Goal: Task Accomplishment & Management: Manage account settings

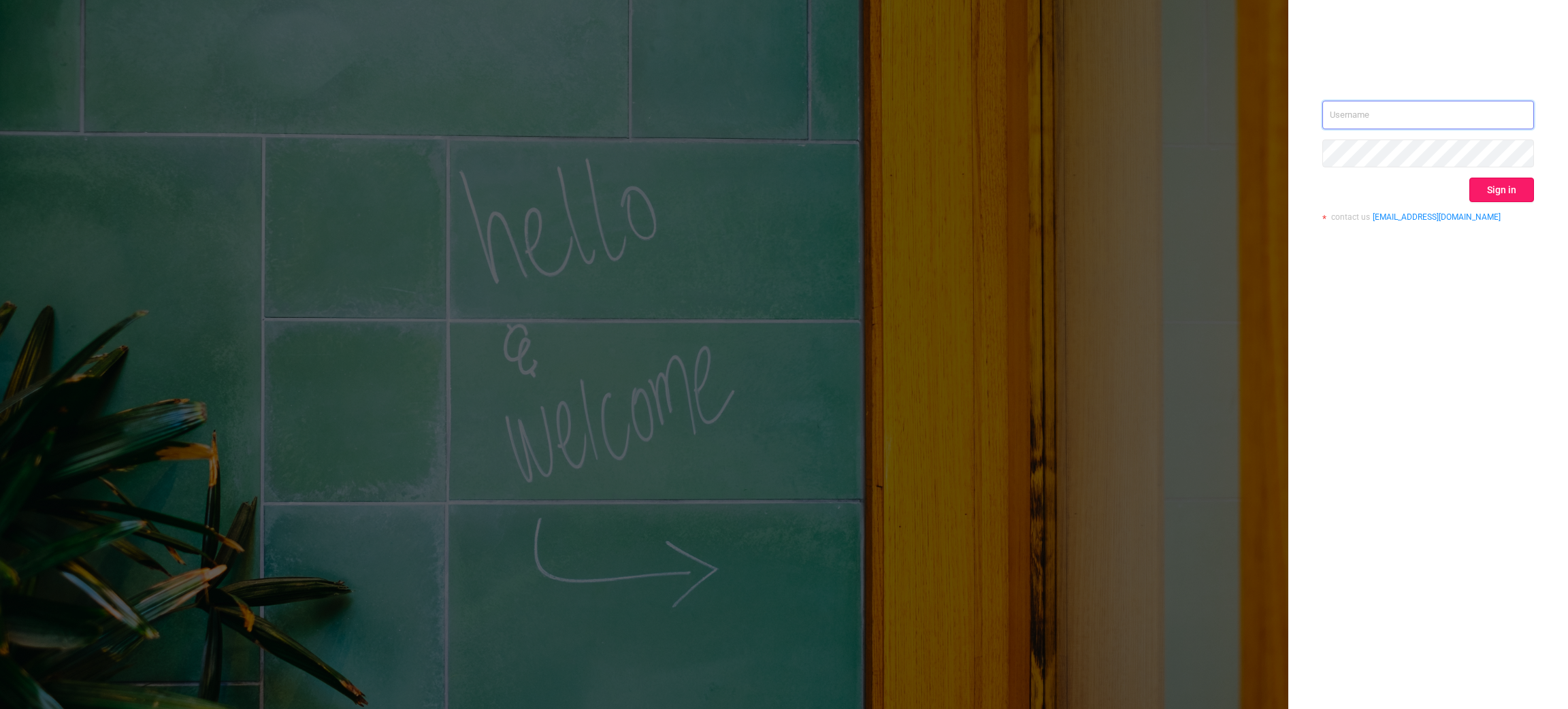
type input "[EMAIL_ADDRESS][DOMAIN_NAME]"
click at [1510, 179] on button "Sign in" at bounding box center [1502, 189] width 65 height 24
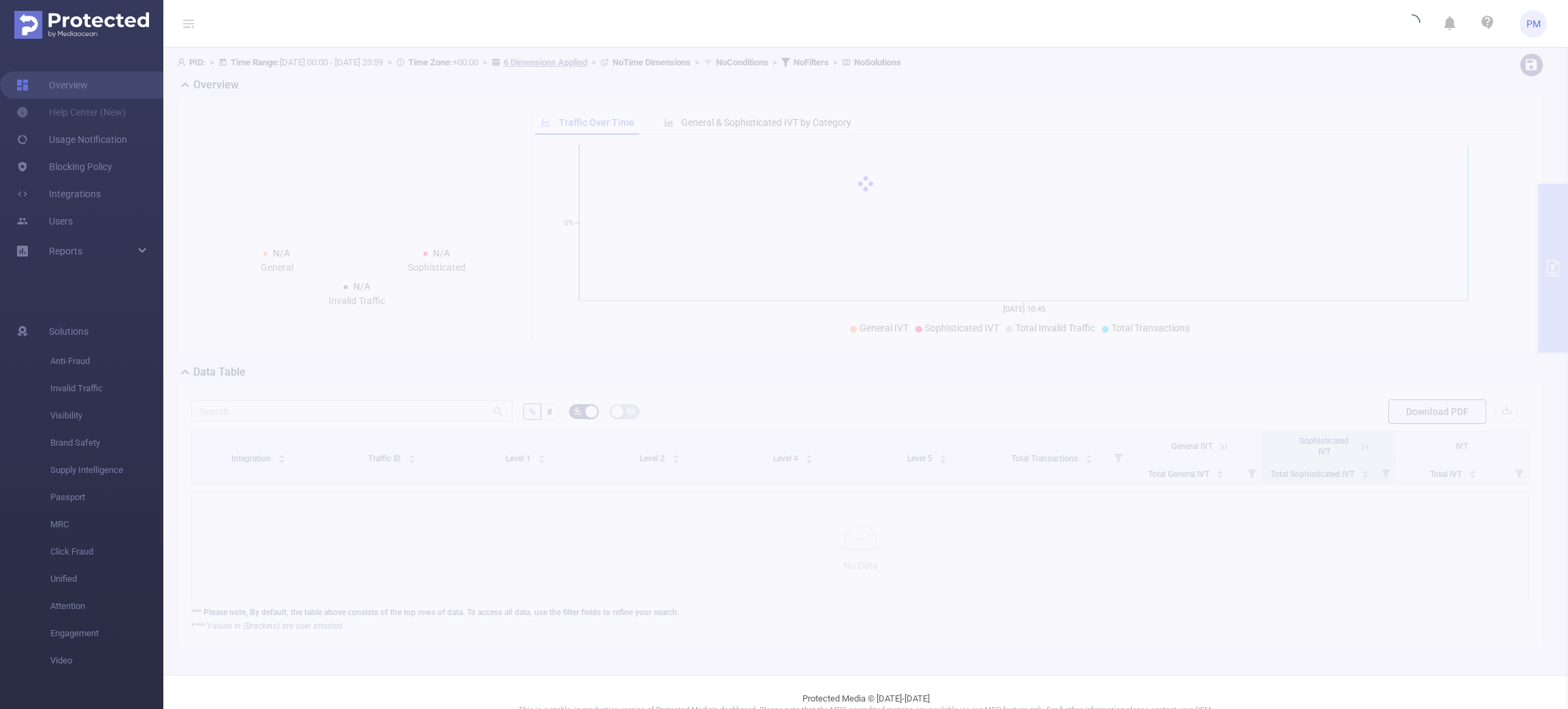
click at [79, 254] on ul "Overview Help Center (New) Usage Notification Blocking Policy Integrations User…" at bounding box center [82, 169] width 163 height 244
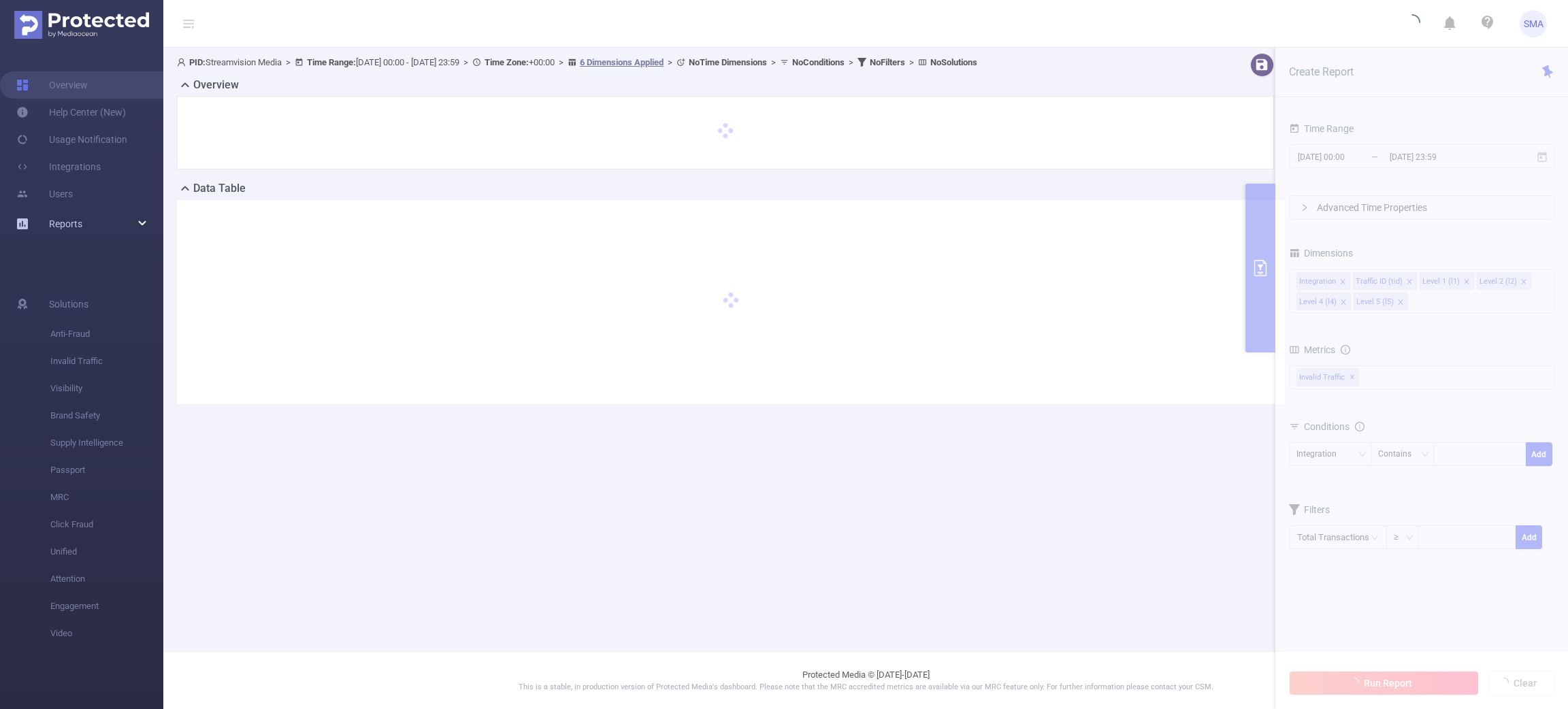
click at [124, 224] on div "Reports" at bounding box center [82, 224] width 163 height 28
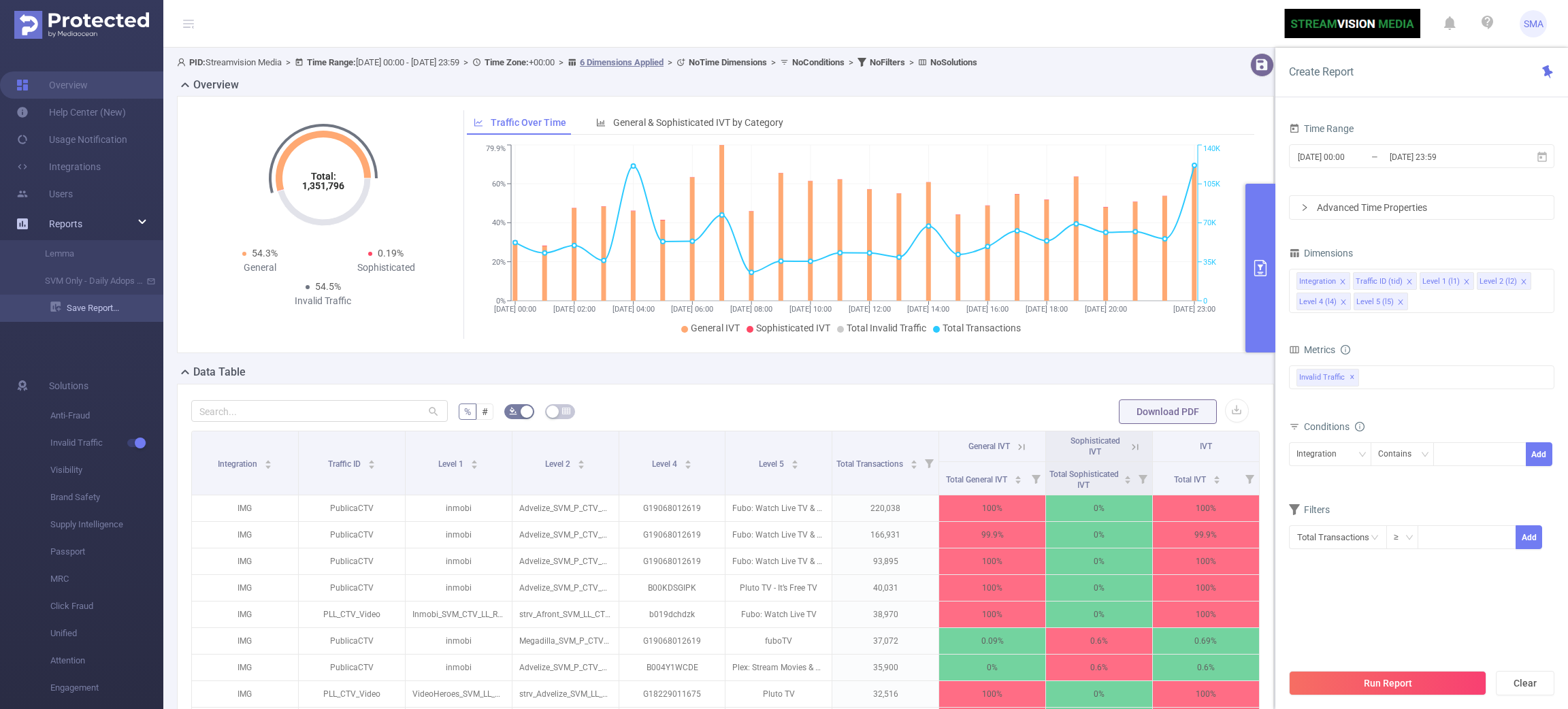
click at [98, 313] on link "Save Report..." at bounding box center [106, 308] width 113 height 28
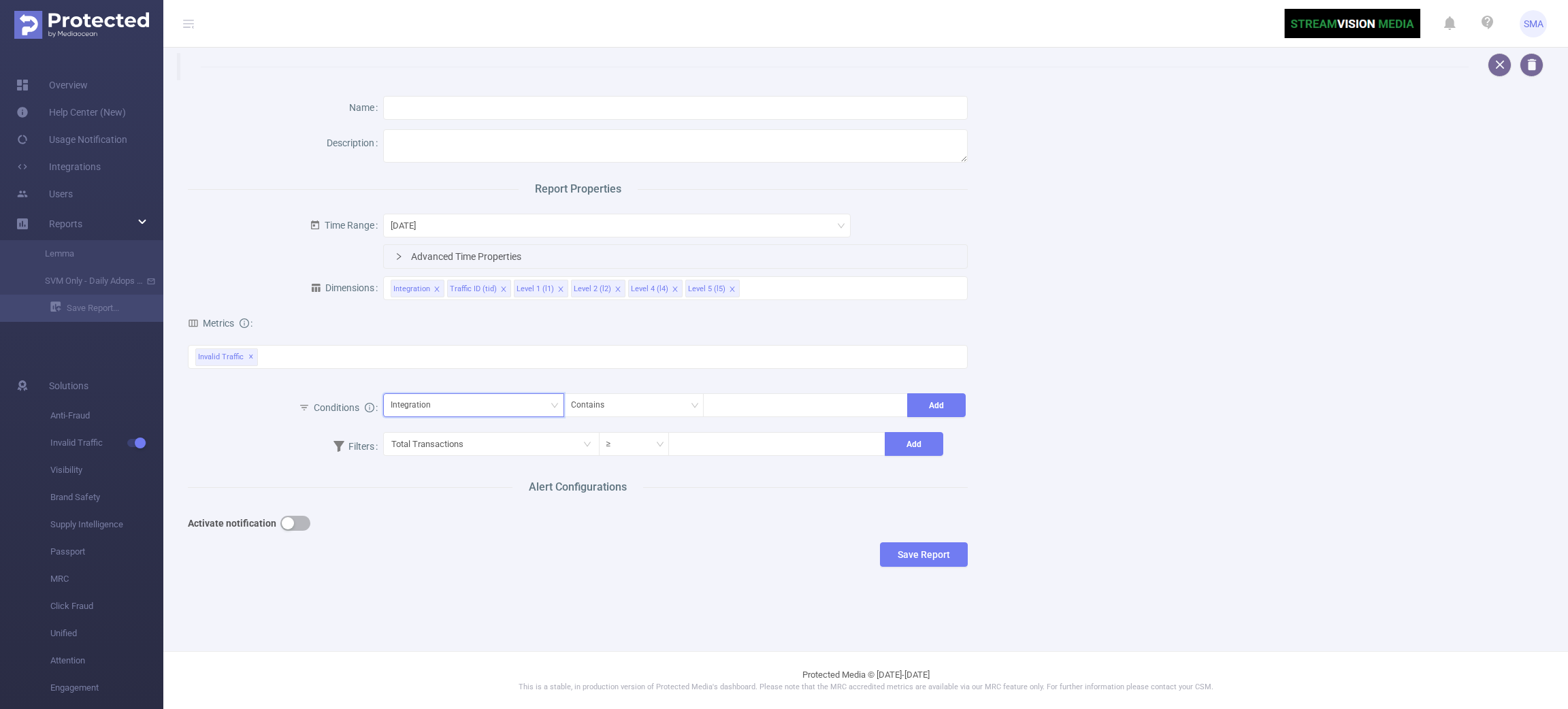
click at [442, 405] on div "Integration" at bounding box center [473, 405] width 166 height 23
click at [707, 563] on div "Save Report" at bounding box center [577, 554] width 780 height 24
click at [616, 401] on div "Contains" at bounding box center [634, 405] width 125 height 23
click at [614, 546] on div "Save Report" at bounding box center [577, 554] width 780 height 24
click at [756, 413] on div at bounding box center [806, 405] width 190 height 23
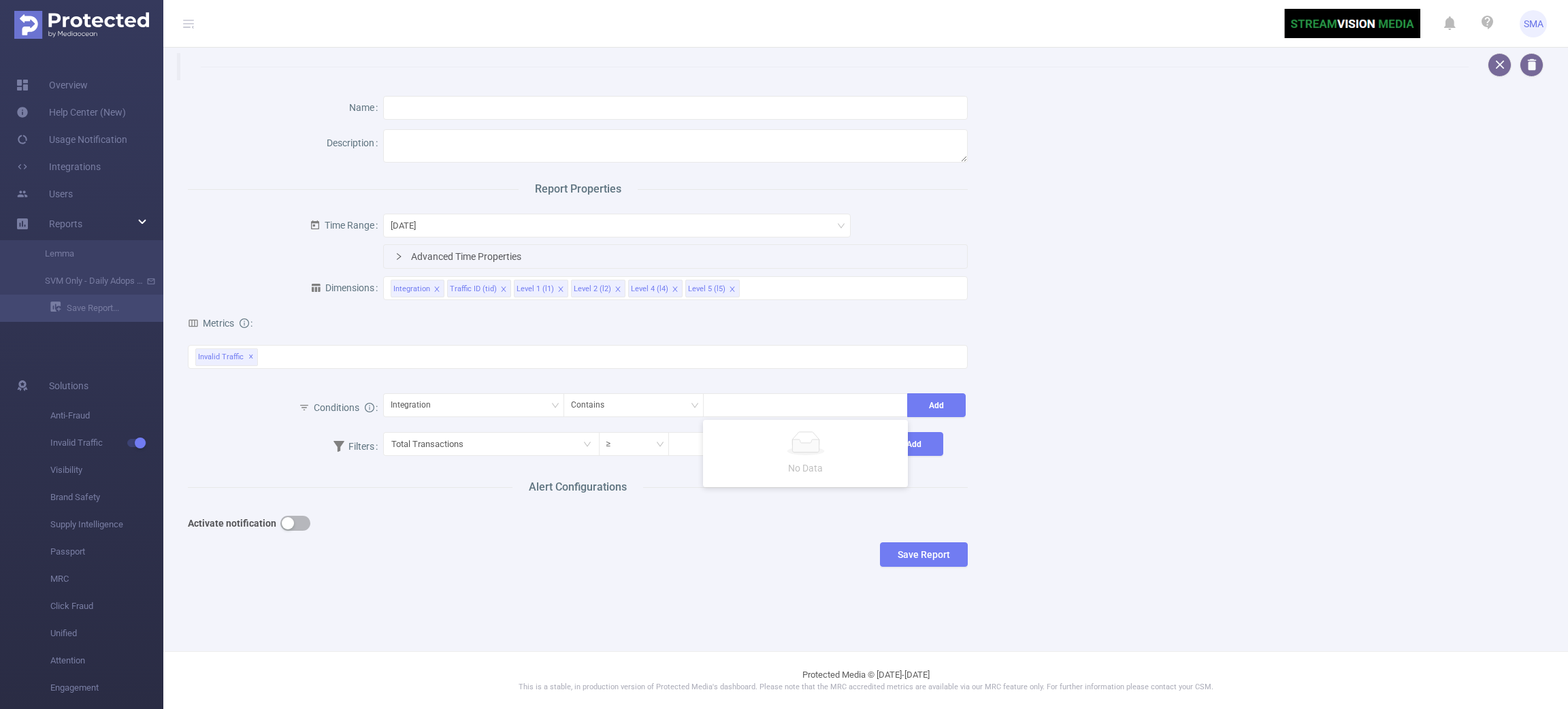
click at [1187, 475] on div "Name Description Report Properties Time Range [DATE] Advanced Time Properties D…" at bounding box center [861, 334] width 1378 height 509
click at [435, 395] on div "Integration" at bounding box center [415, 405] width 50 height 23
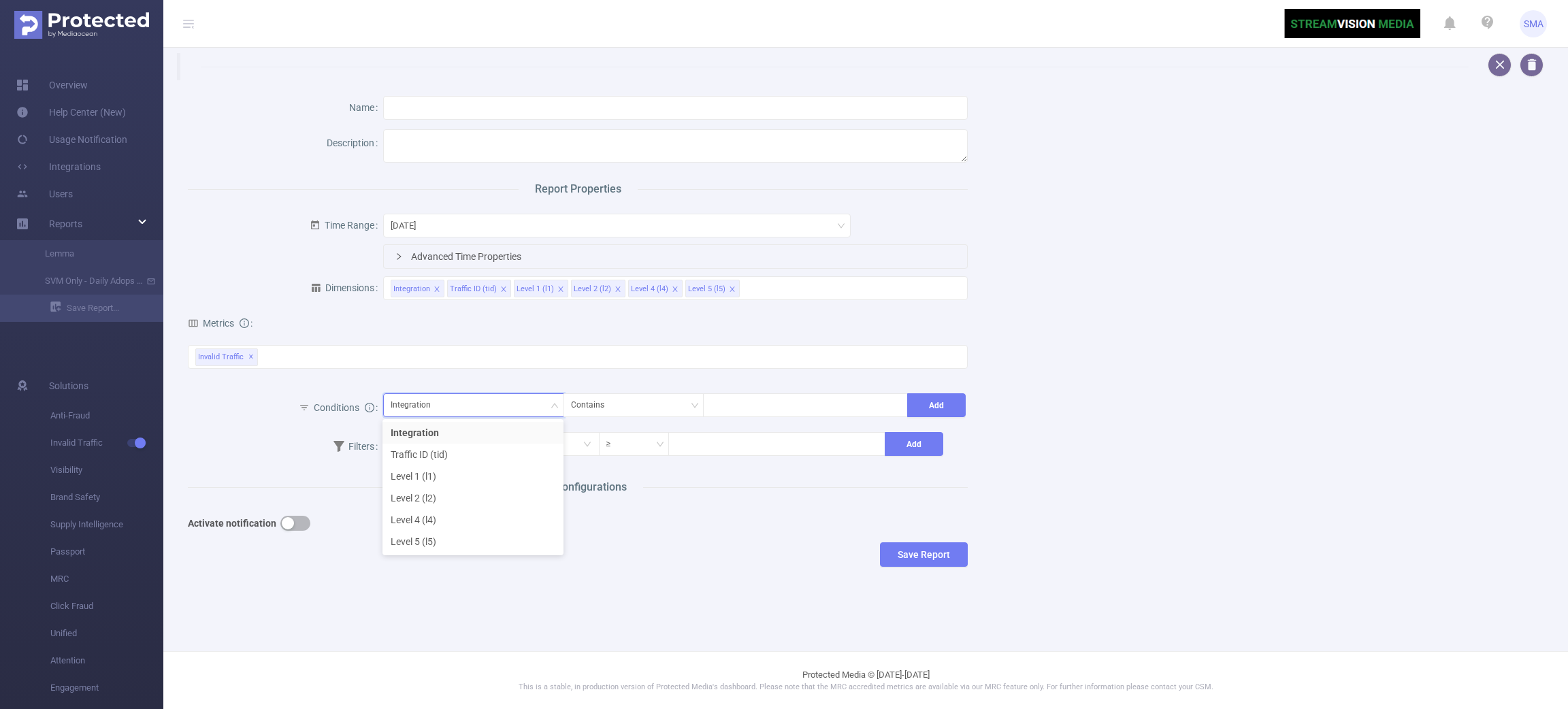
click at [1079, 372] on div "Name Description Report Properties Time Range [DATE] Advanced Time Properties D…" at bounding box center [861, 334] width 1378 height 509
click at [328, 361] on div "Invalid Traffic ✕" at bounding box center [577, 357] width 780 height 24
click at [215, 453] on div "Filters" at bounding box center [285, 448] width 195 height 35
click at [471, 442] on input "text" at bounding box center [490, 444] width 216 height 24
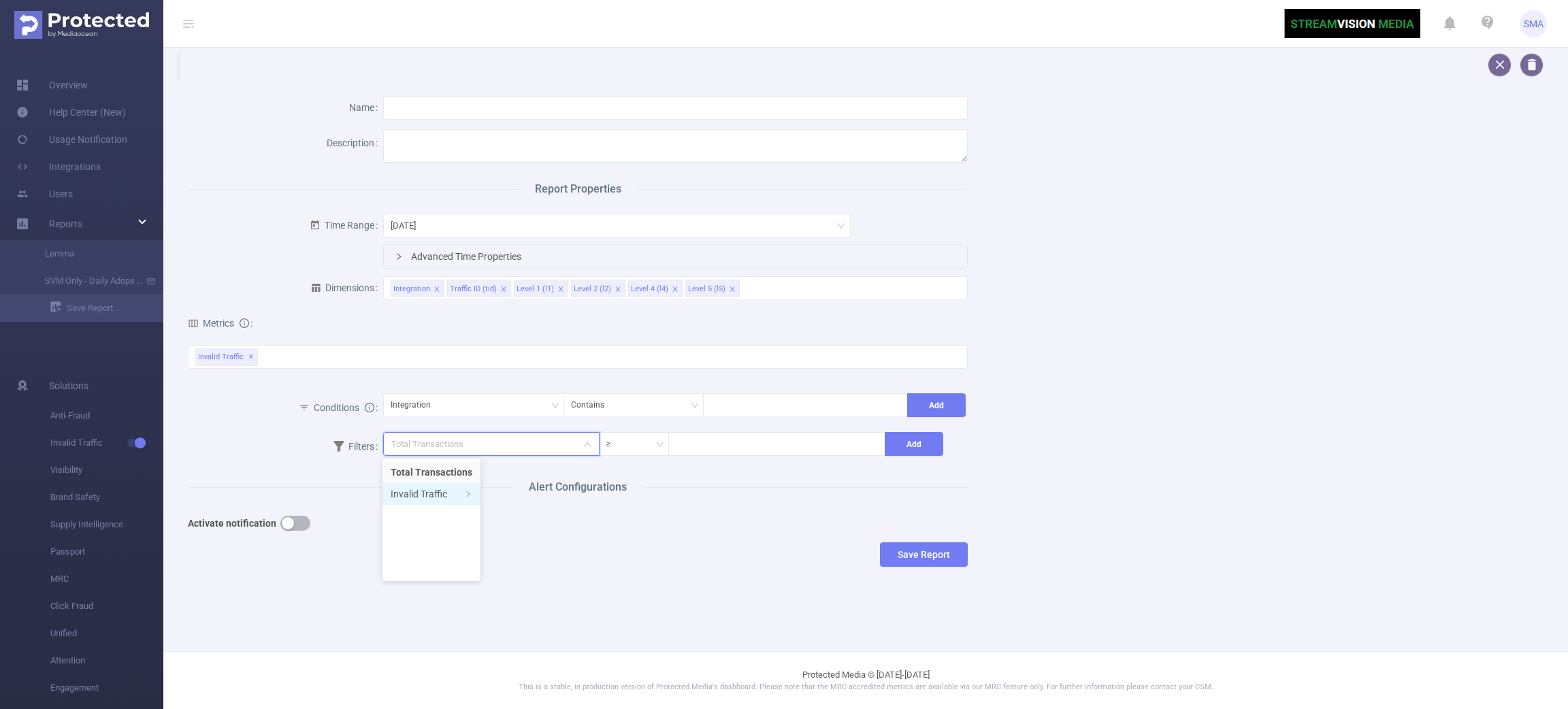
click at [435, 498] on li "Invalid Traffic" at bounding box center [432, 494] width 98 height 22
click at [559, 435] on input "text" at bounding box center [490, 444] width 216 height 24
click at [957, 403] on button "Add" at bounding box center [937, 405] width 58 height 24
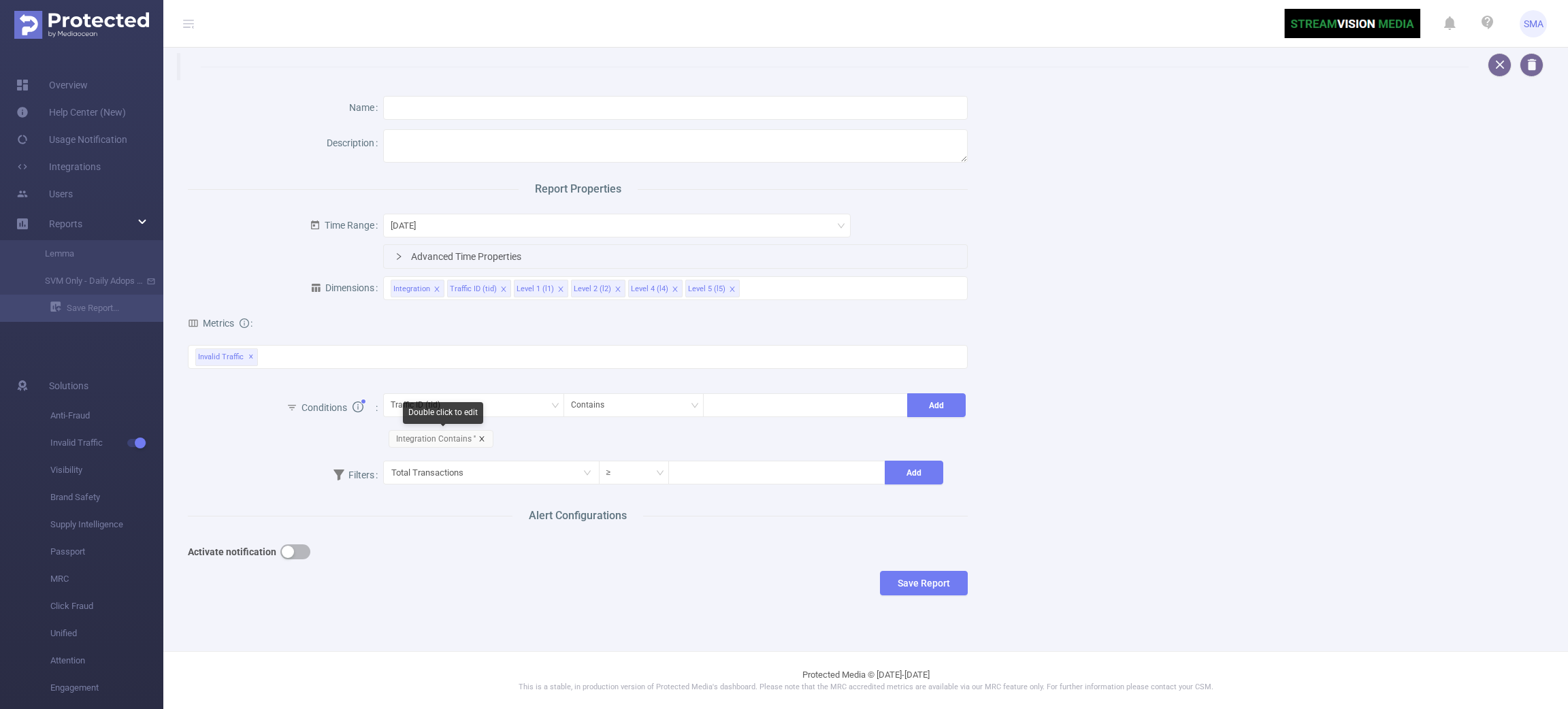
click at [479, 435] on icon "icon: close" at bounding box center [482, 439] width 7 height 7
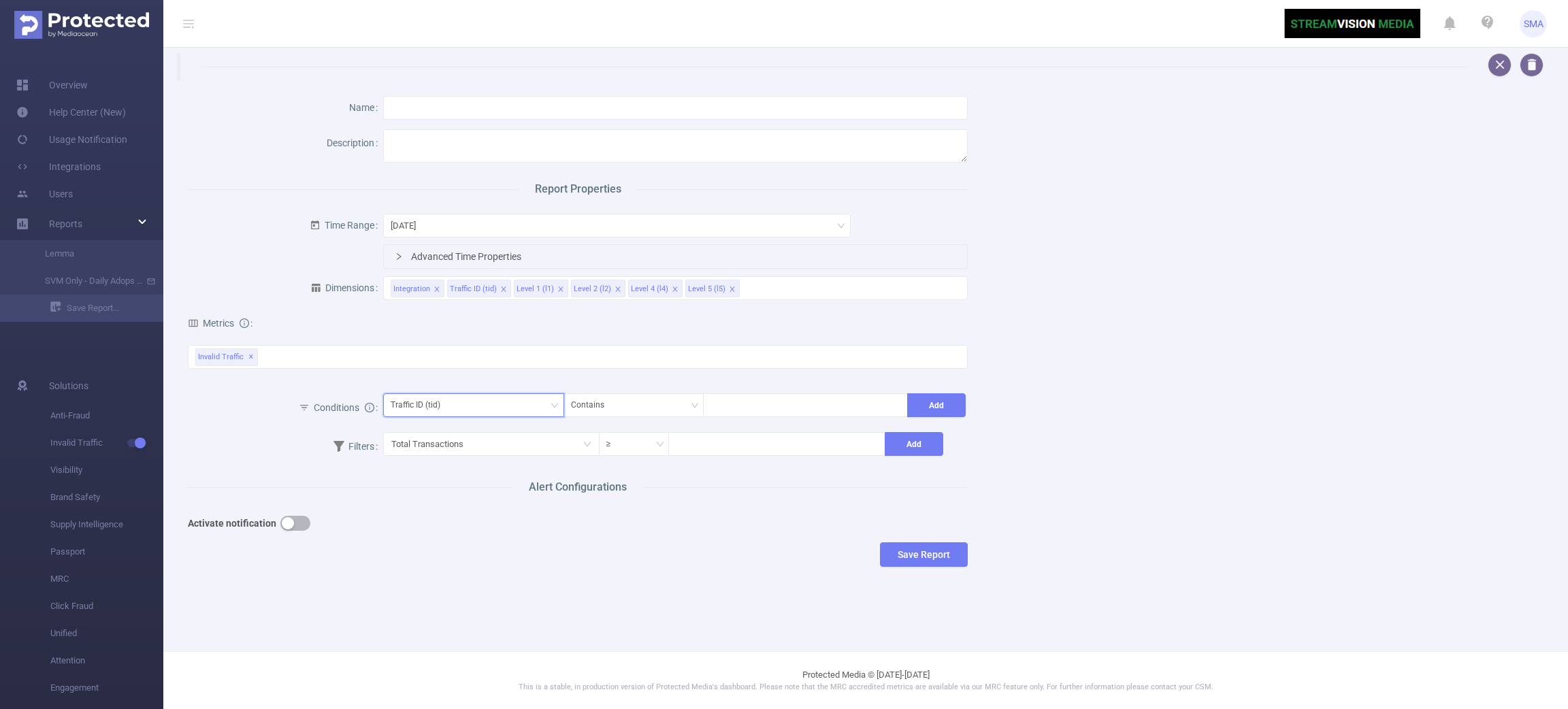
click at [480, 411] on div "Traffic ID (tid)" at bounding box center [473, 405] width 166 height 23
click at [460, 431] on li "Integration" at bounding box center [473, 433] width 181 height 22
click at [498, 561] on div "Save Report" at bounding box center [577, 554] width 780 height 24
click at [538, 395] on div "Integration" at bounding box center [473, 405] width 166 height 23
click at [691, 592] on div "Name Description Report Properties Time Range [DATE] Advanced Time Properties D…" at bounding box center [866, 331] width 1405 height 568
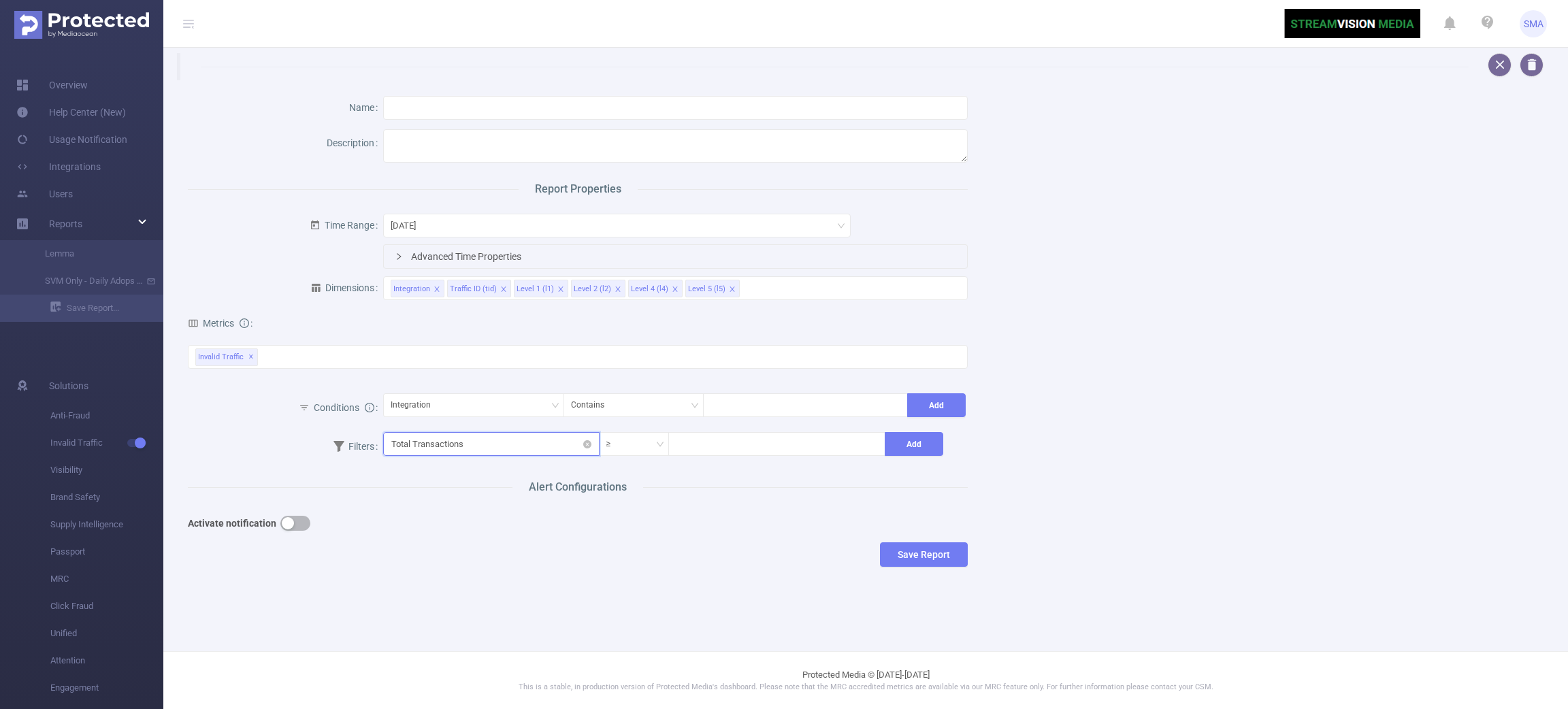
click at [576, 447] on input "text" at bounding box center [490, 444] width 216 height 24
click at [420, 495] on li "Invalid Traffic" at bounding box center [432, 494] width 98 height 22
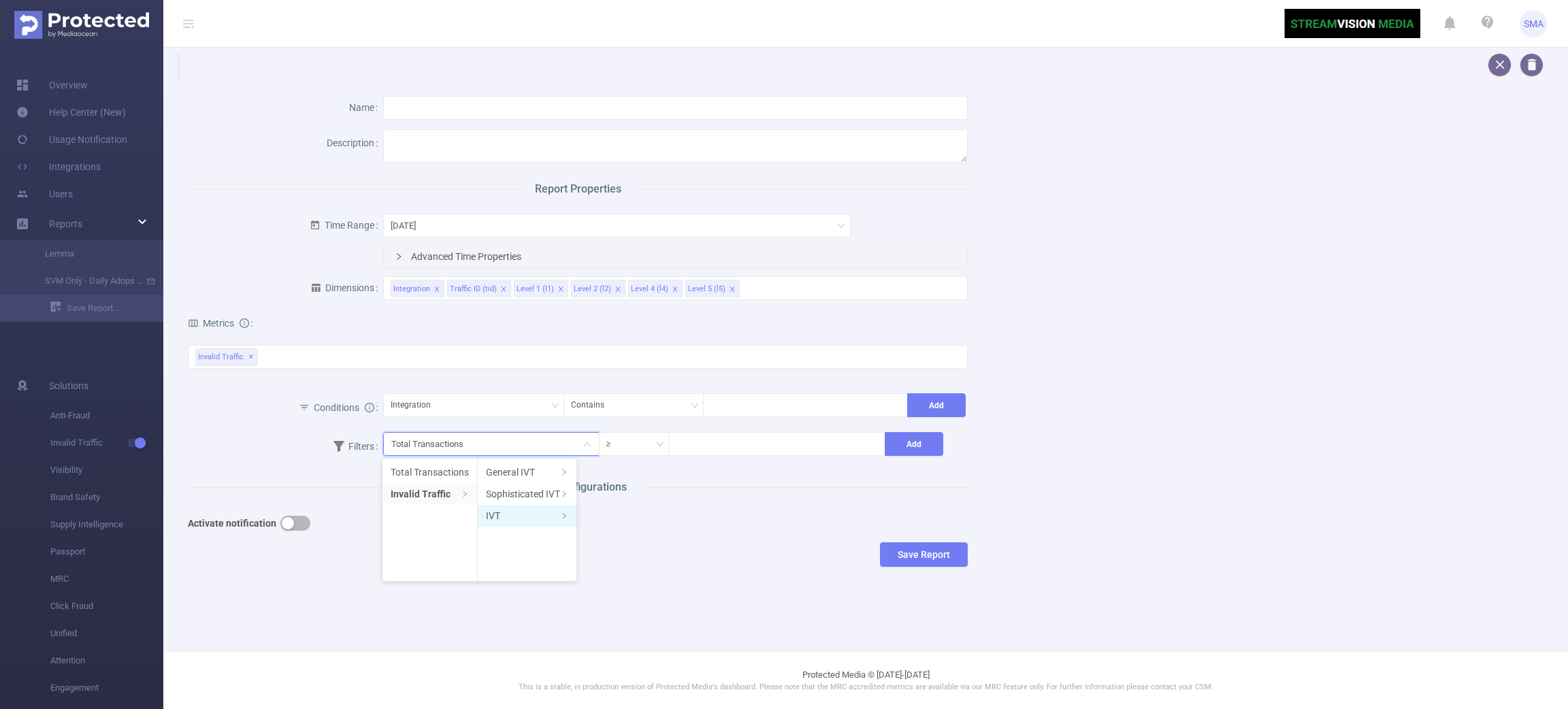
drag, startPoint x: 558, startPoint y: 509, endPoint x: 563, endPoint y: 515, distance: 7.8
click at [558, 509] on li "IVT" at bounding box center [527, 515] width 98 height 22
click at [619, 476] on li "Total IVT" at bounding box center [615, 472] width 75 height 22
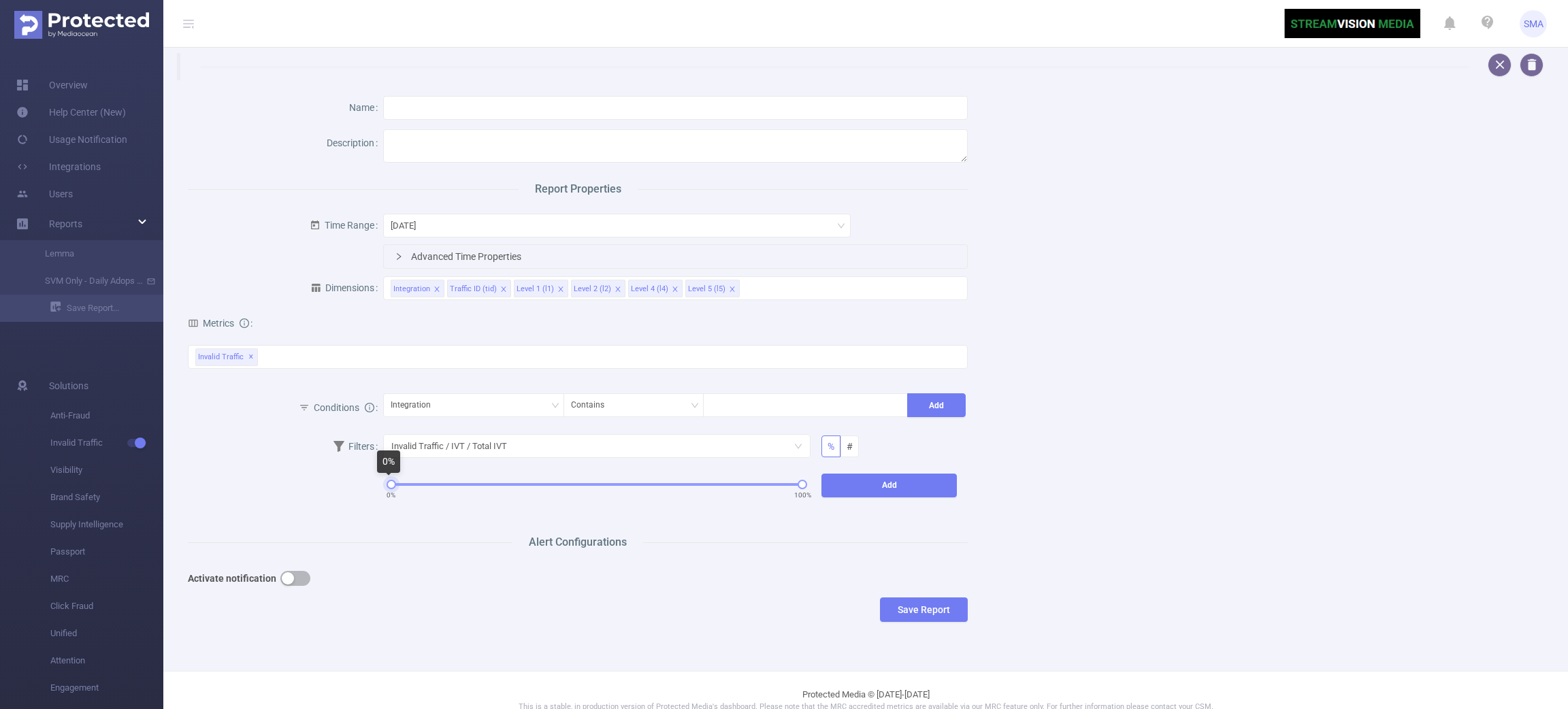
drag, startPoint x: 389, startPoint y: 485, endPoint x: 382, endPoint y: 518, distance: 33.7
click at [382, 518] on div "0% 100% Add" at bounding box center [671, 495] width 585 height 48
click at [867, 485] on button "Add" at bounding box center [889, 485] width 135 height 24
click at [1050, 512] on div "Name Description Report Properties Time Range [DATE] Advanced Time Properties D…" at bounding box center [861, 362] width 1378 height 564
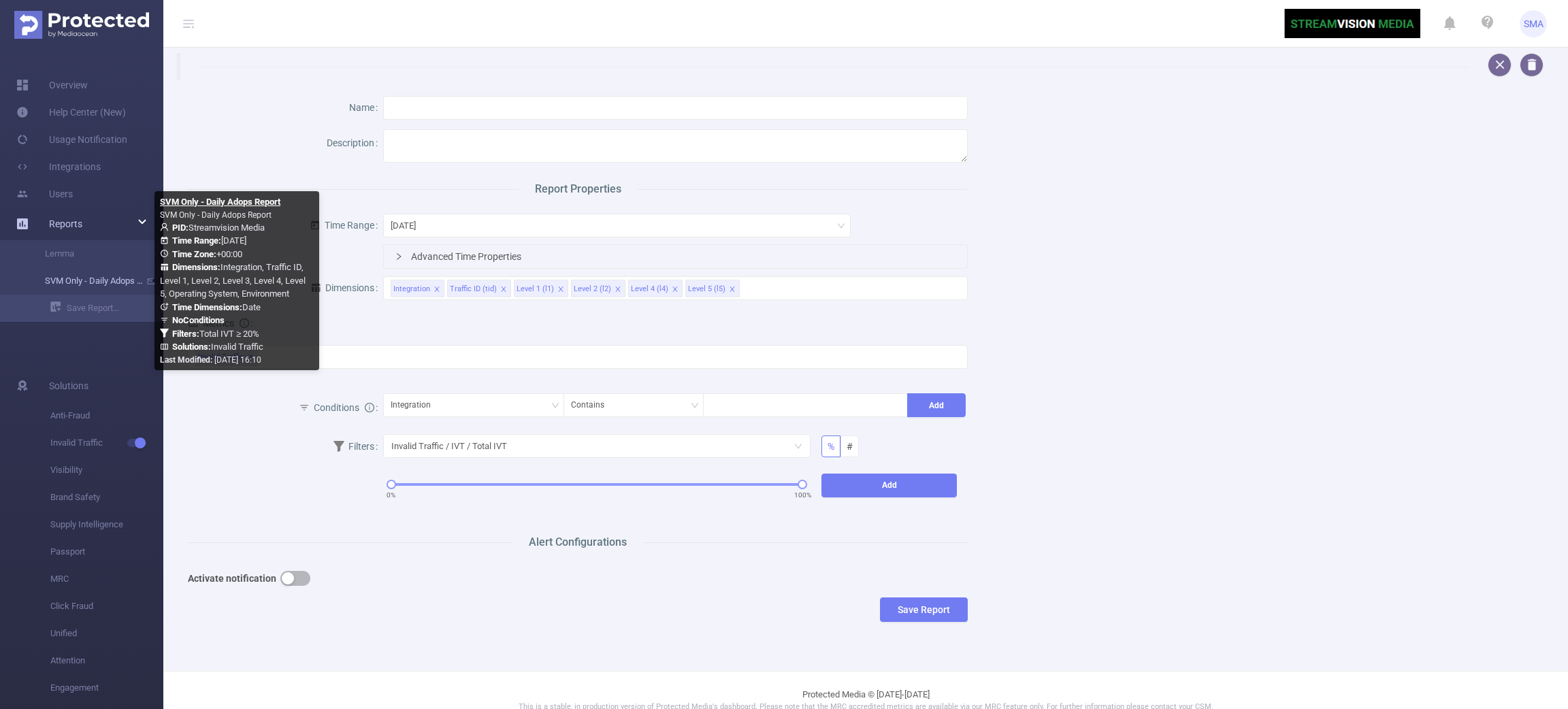
click at [108, 279] on link "SVM Only - Daily Adops Report" at bounding box center [88, 281] width 120 height 28
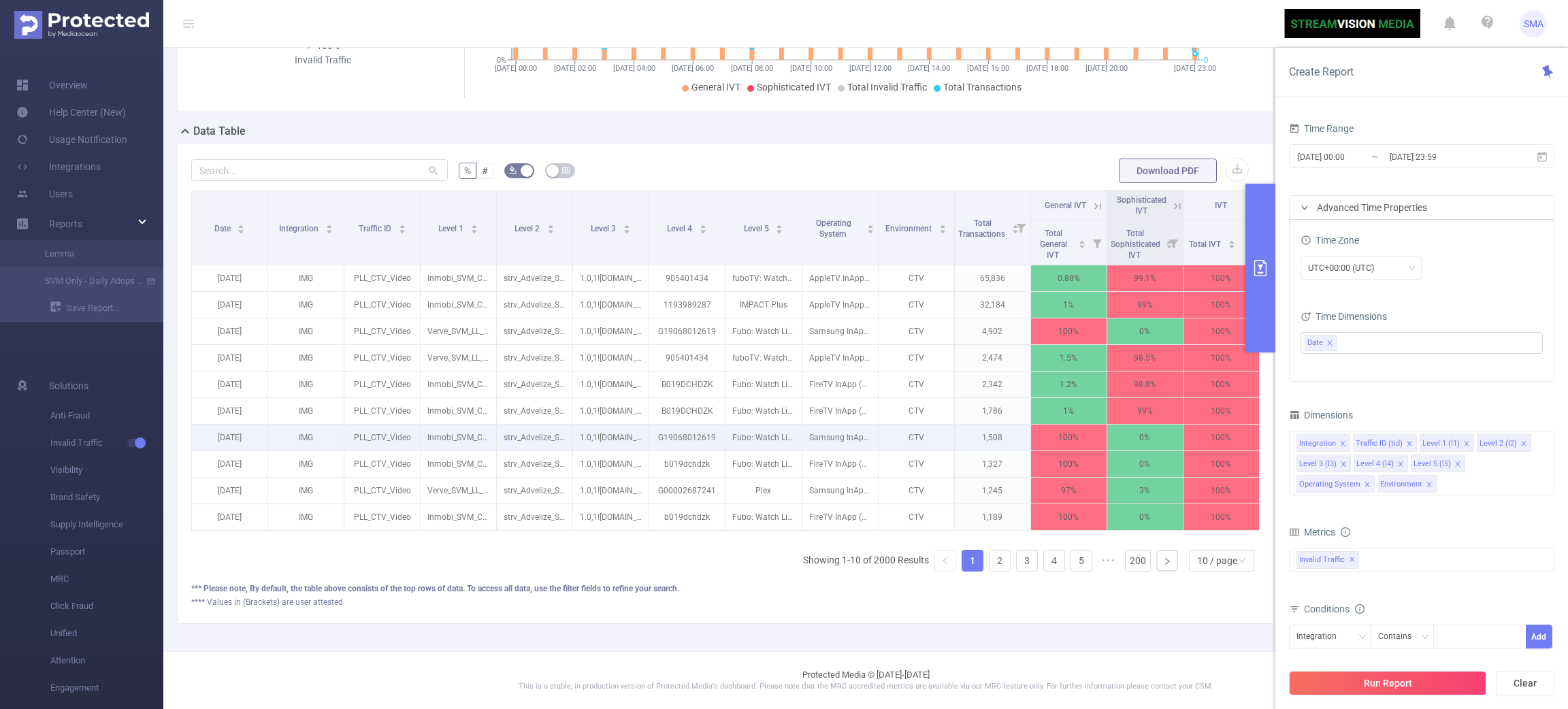
scroll to position [284, 0]
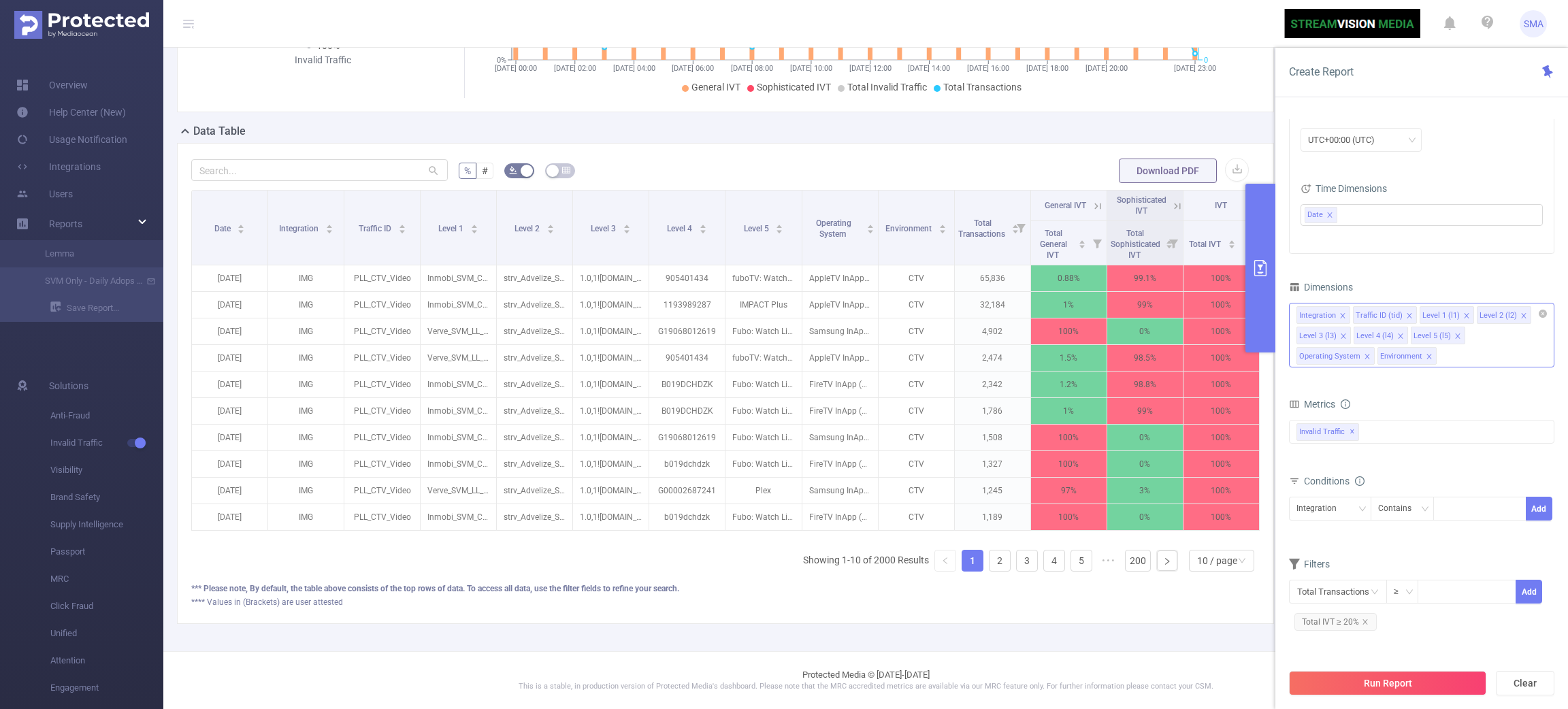
click at [1370, 354] on icon "icon: close" at bounding box center [1367, 357] width 7 height 7
click at [1522, 354] on li "Environment" at bounding box center [1497, 355] width 59 height 18
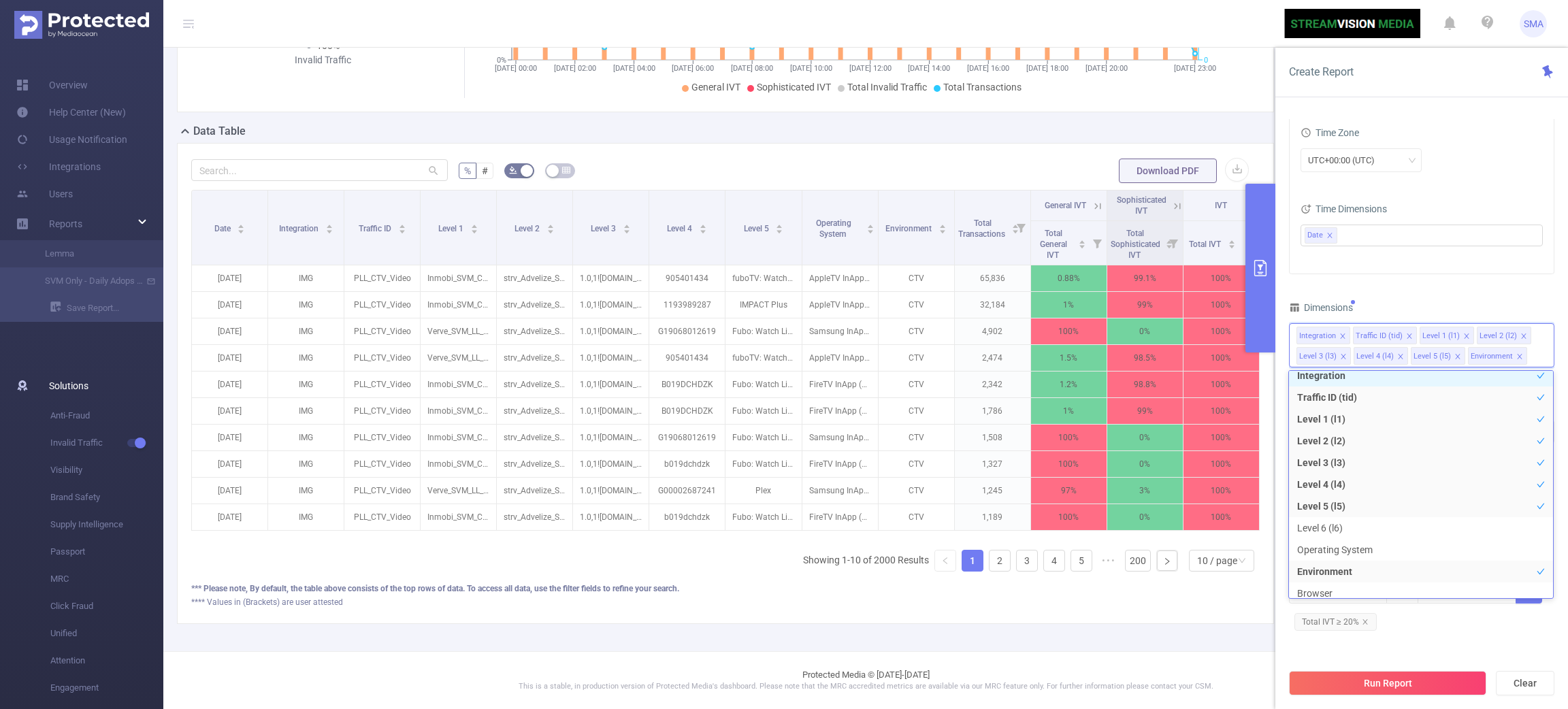
scroll to position [2, 0]
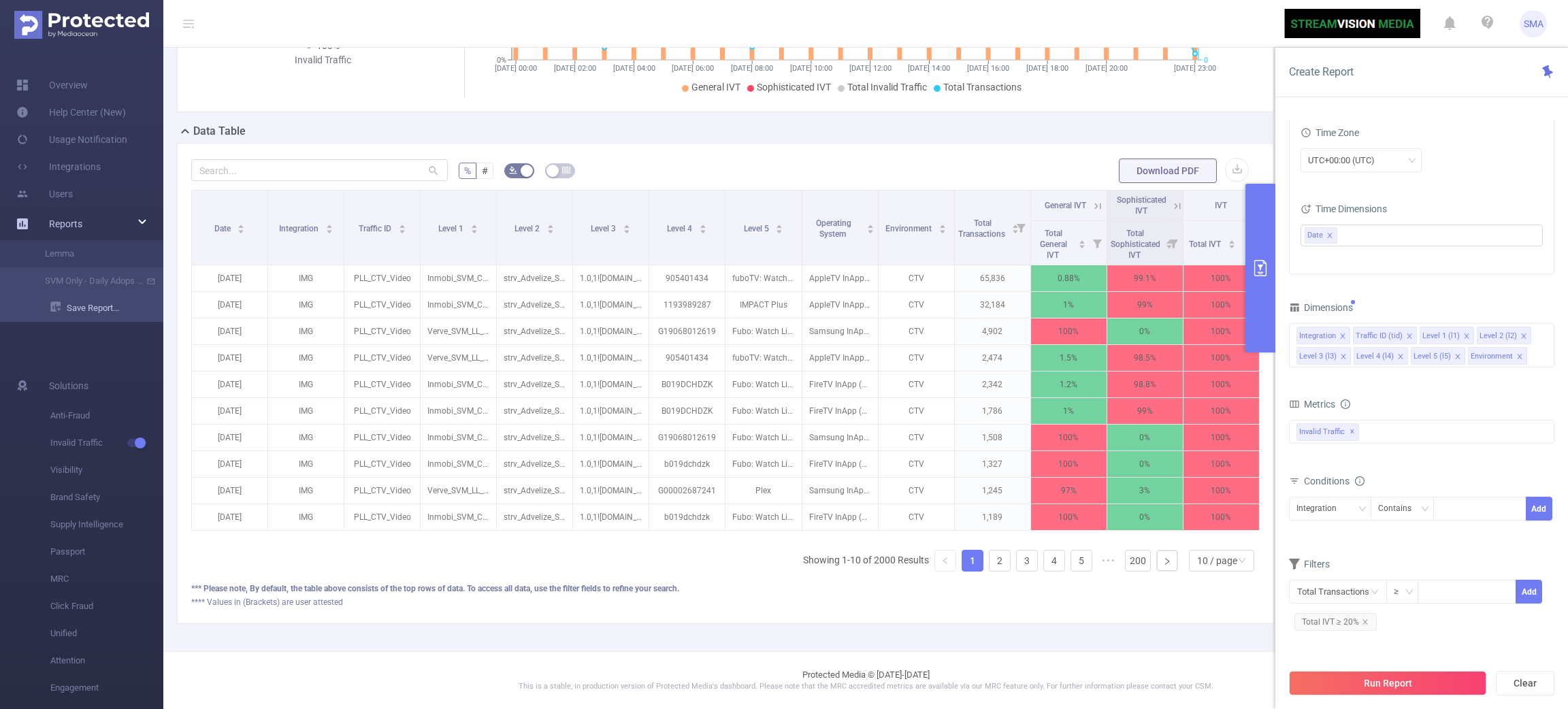
click at [81, 313] on link "Save Report..." at bounding box center [106, 308] width 113 height 28
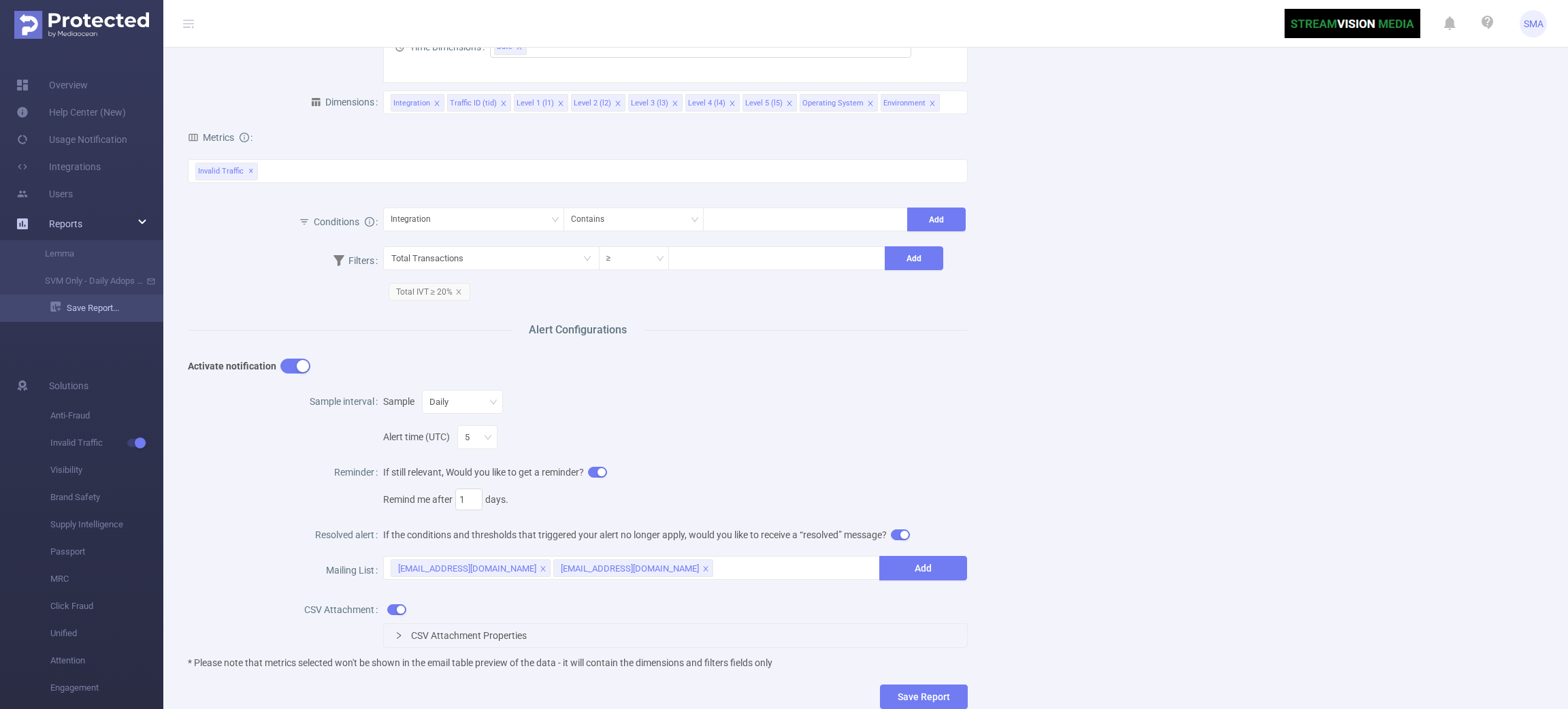
scroll to position [271, 0]
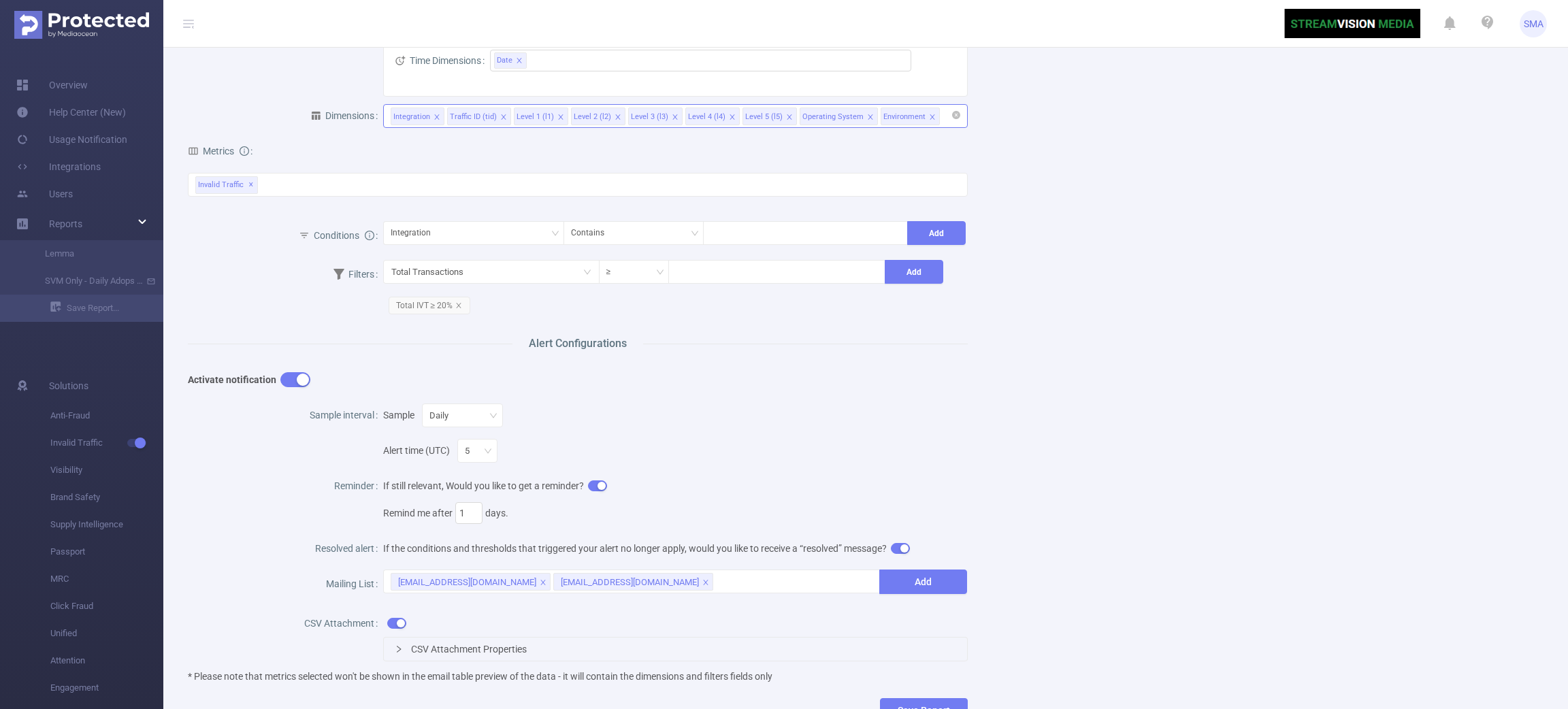
click at [929, 121] on icon "icon: close" at bounding box center [932, 118] width 7 height 8
click at [867, 109] on span at bounding box center [871, 117] width 7 height 15
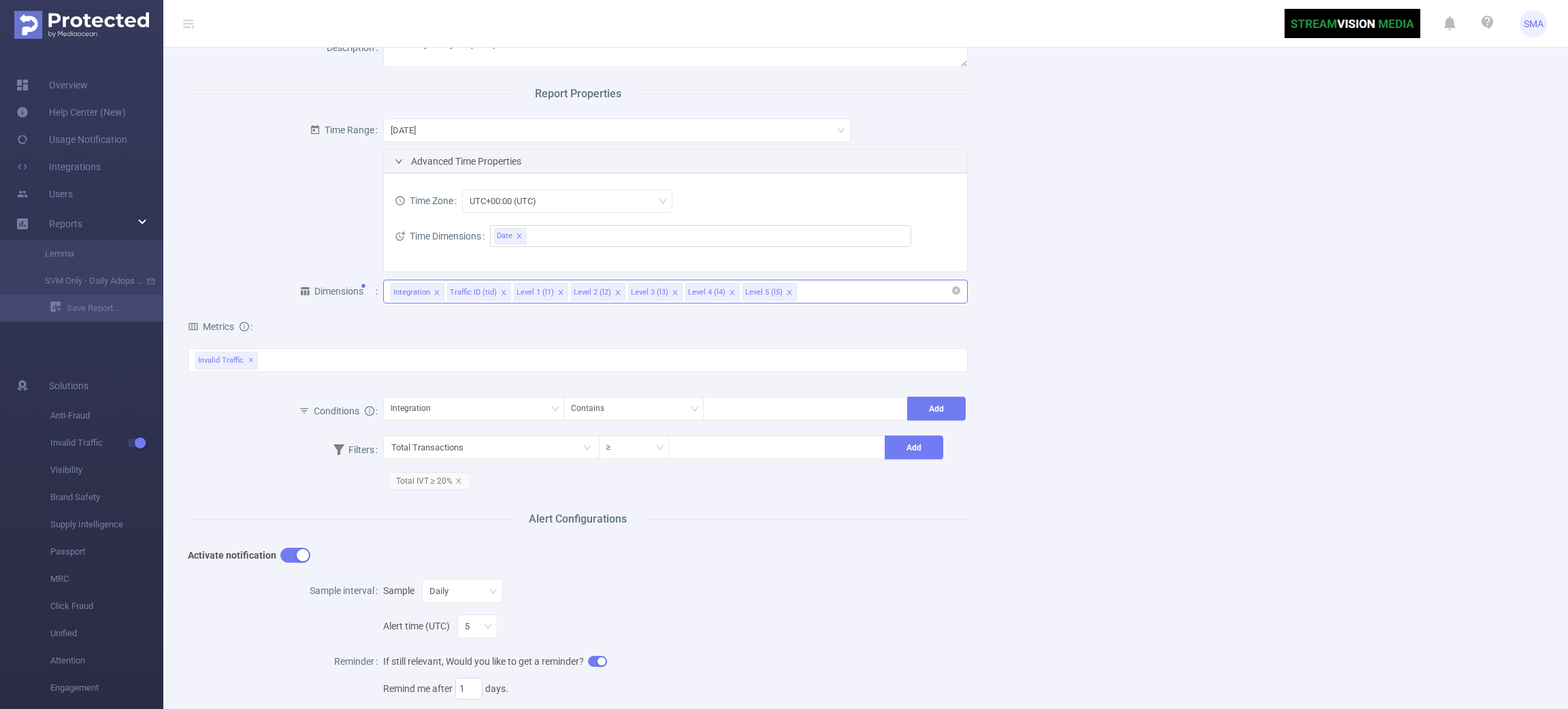
scroll to position [204, 0]
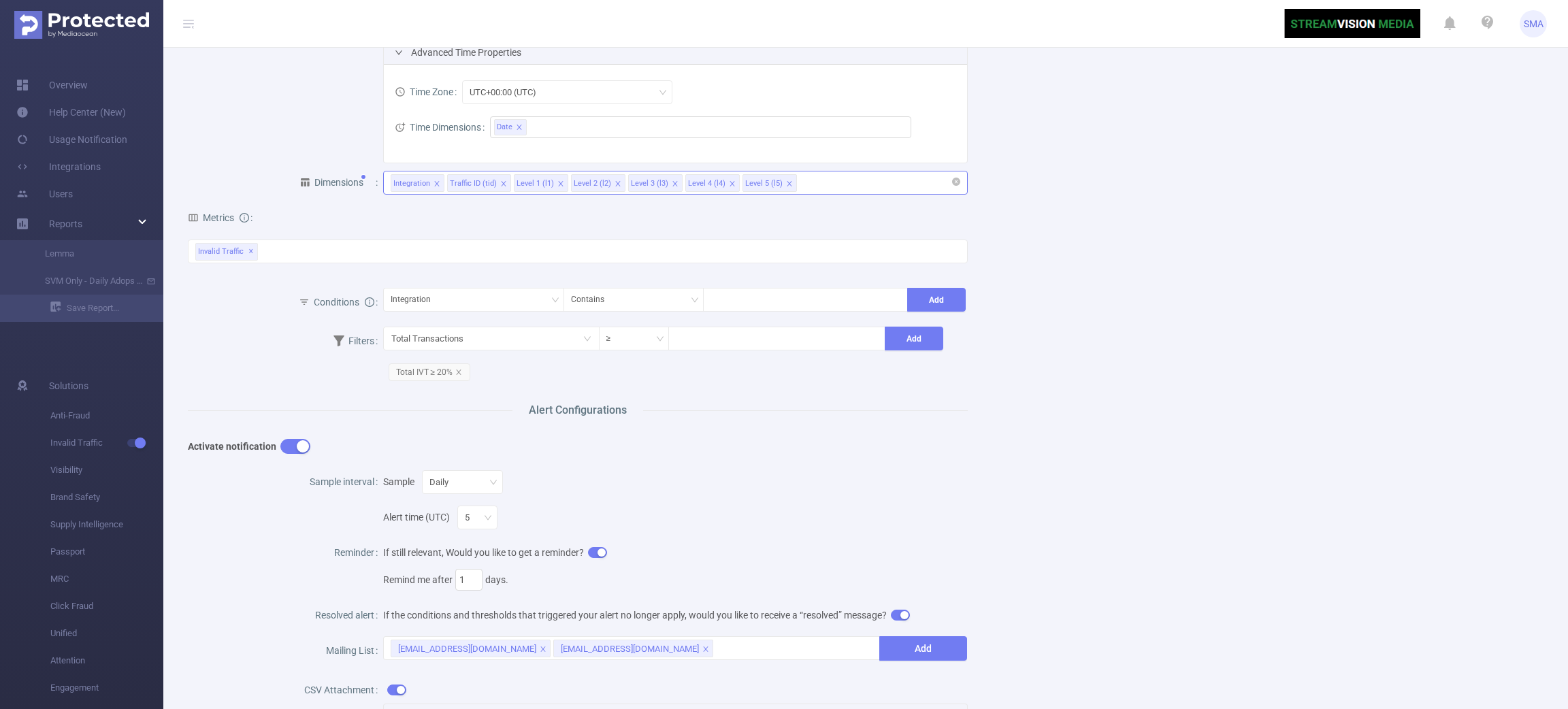
click at [671, 184] on icon "icon: close" at bounding box center [675, 184] width 7 height 7
click at [699, 228] on div "Metrics Total General IVT Data Centers Disclosed Bots Known Crawlers Irregular …" at bounding box center [577, 244] width 780 height 83
click at [472, 309] on div "Integration" at bounding box center [473, 299] width 166 height 23
click at [1113, 296] on div "Name SVM Only - Daily Adops Report Description SVM Only - Daily Adops Report Re…" at bounding box center [861, 343] width 1378 height 935
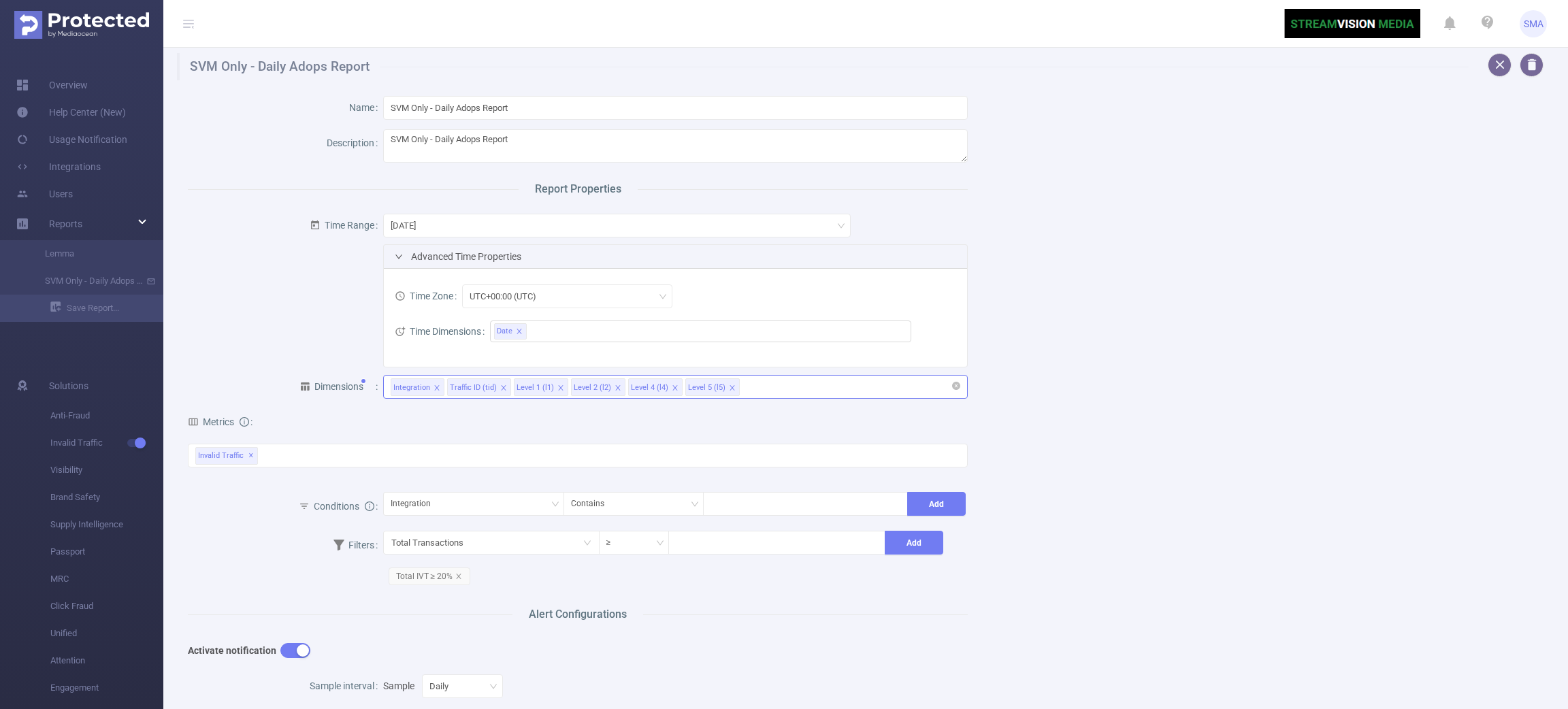
scroll to position [390, 0]
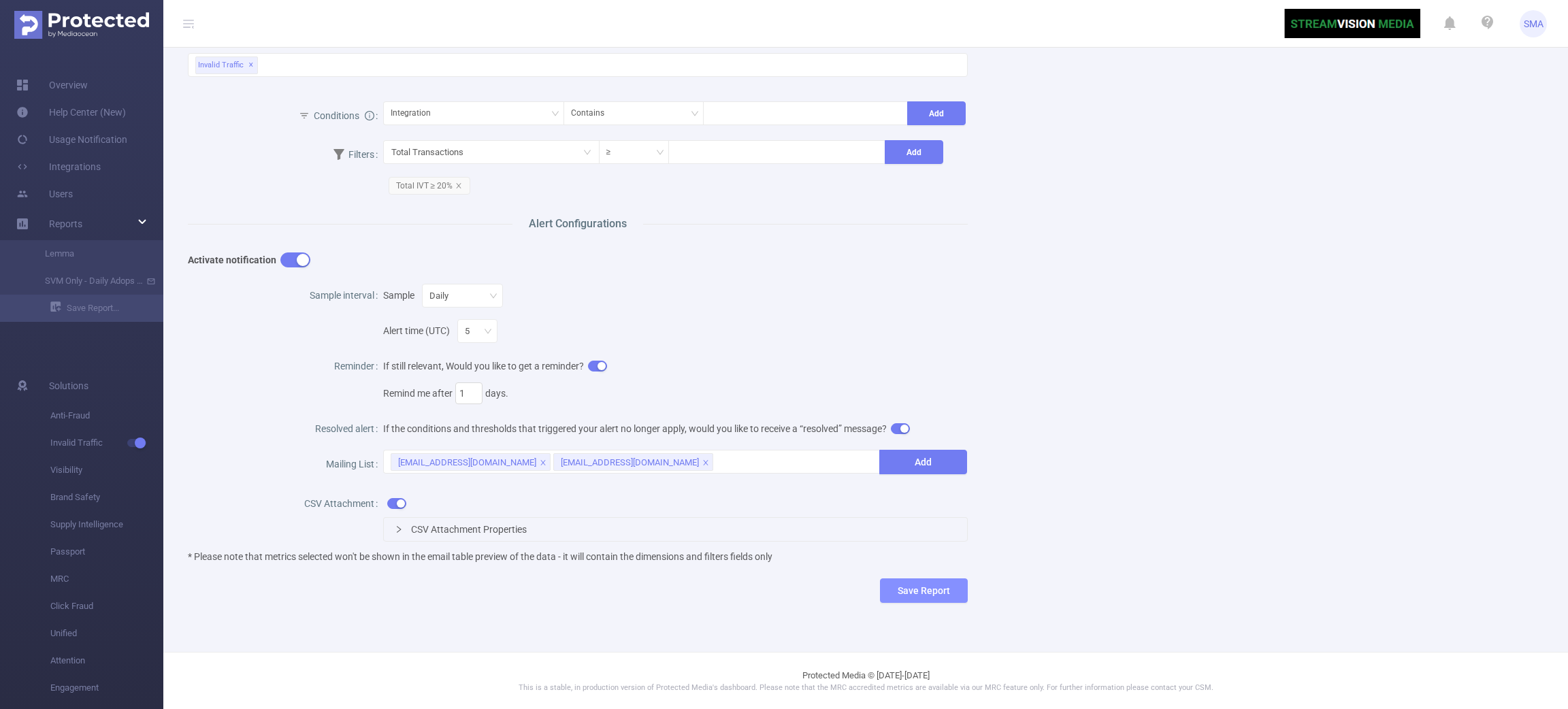
click at [951, 596] on button "Save Report" at bounding box center [923, 591] width 88 height 24
click at [1169, 445] on div "Name SVM Only - Daily Adops Report Description SVM Only - Daily Adops Report Re…" at bounding box center [861, 157] width 1378 height 935
click at [1033, 553] on button "Save anyway" at bounding box center [1018, 550] width 67 height 17
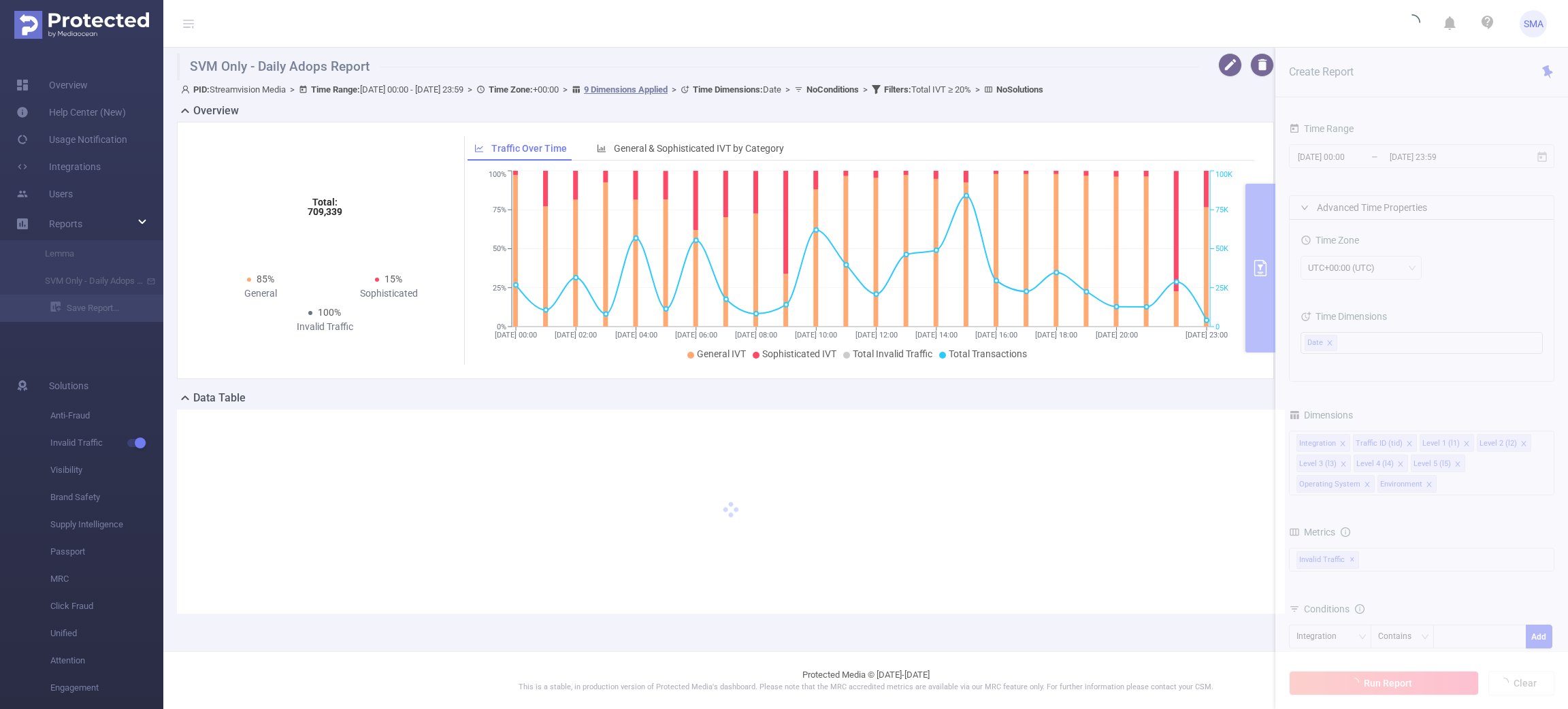
scroll to position [0, 0]
